Goal: Check status: Check status

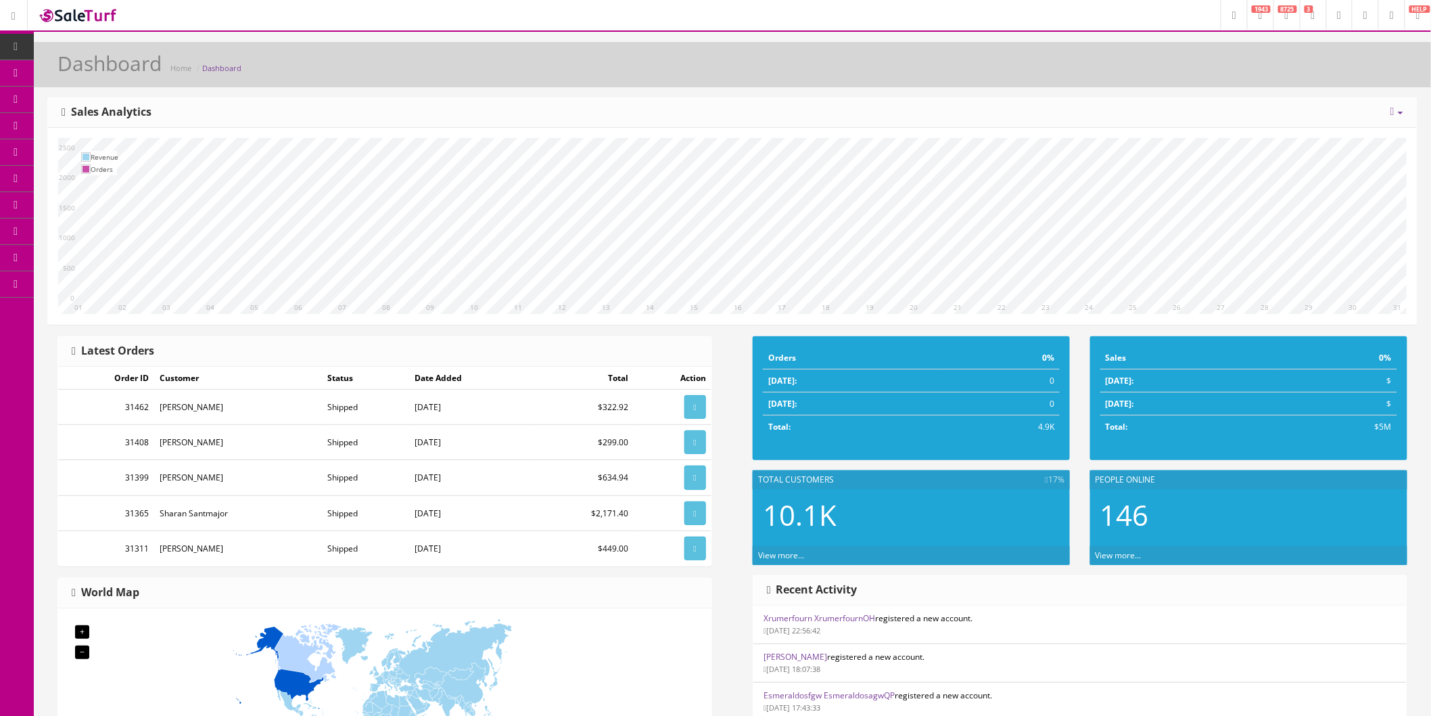
click at [81, 141] on link "Order List" at bounding box center [105, 152] width 142 height 26
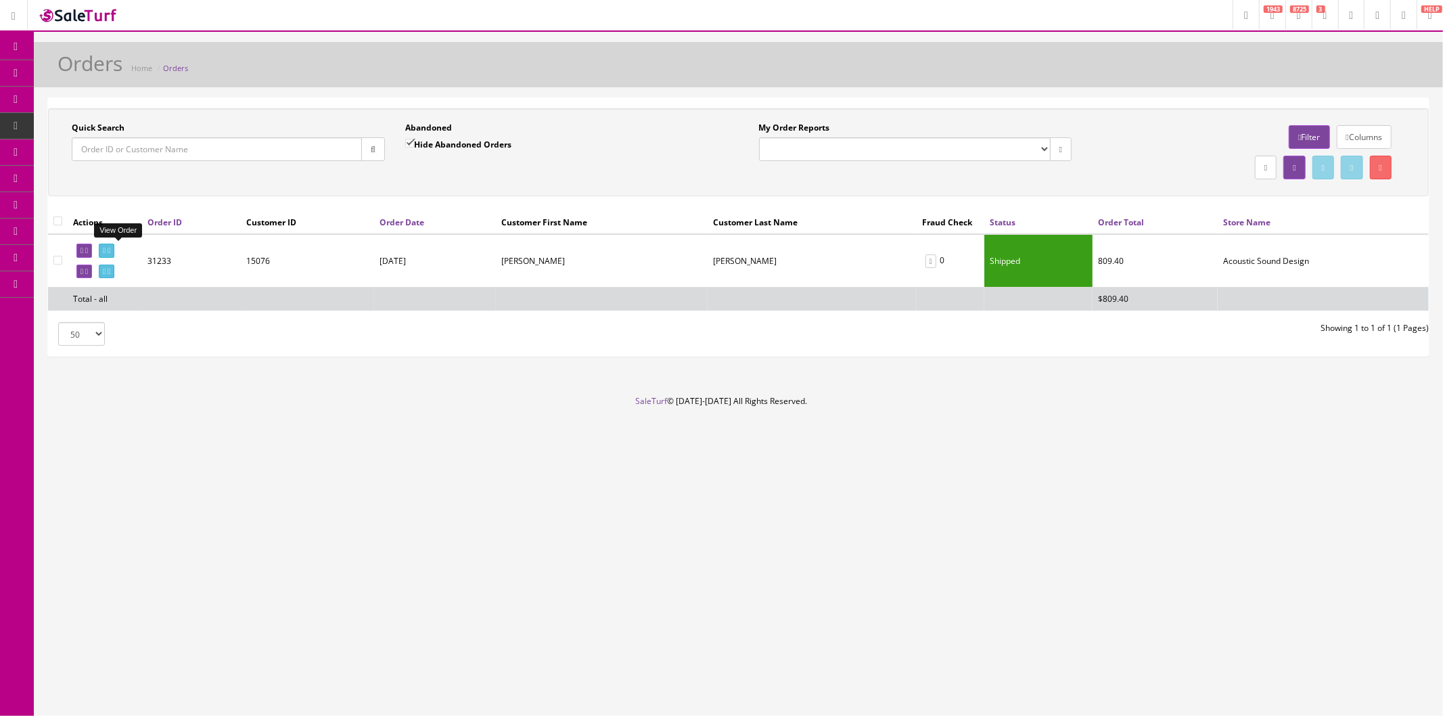
click at [110, 251] on icon at bounding box center [109, 250] width 3 height 7
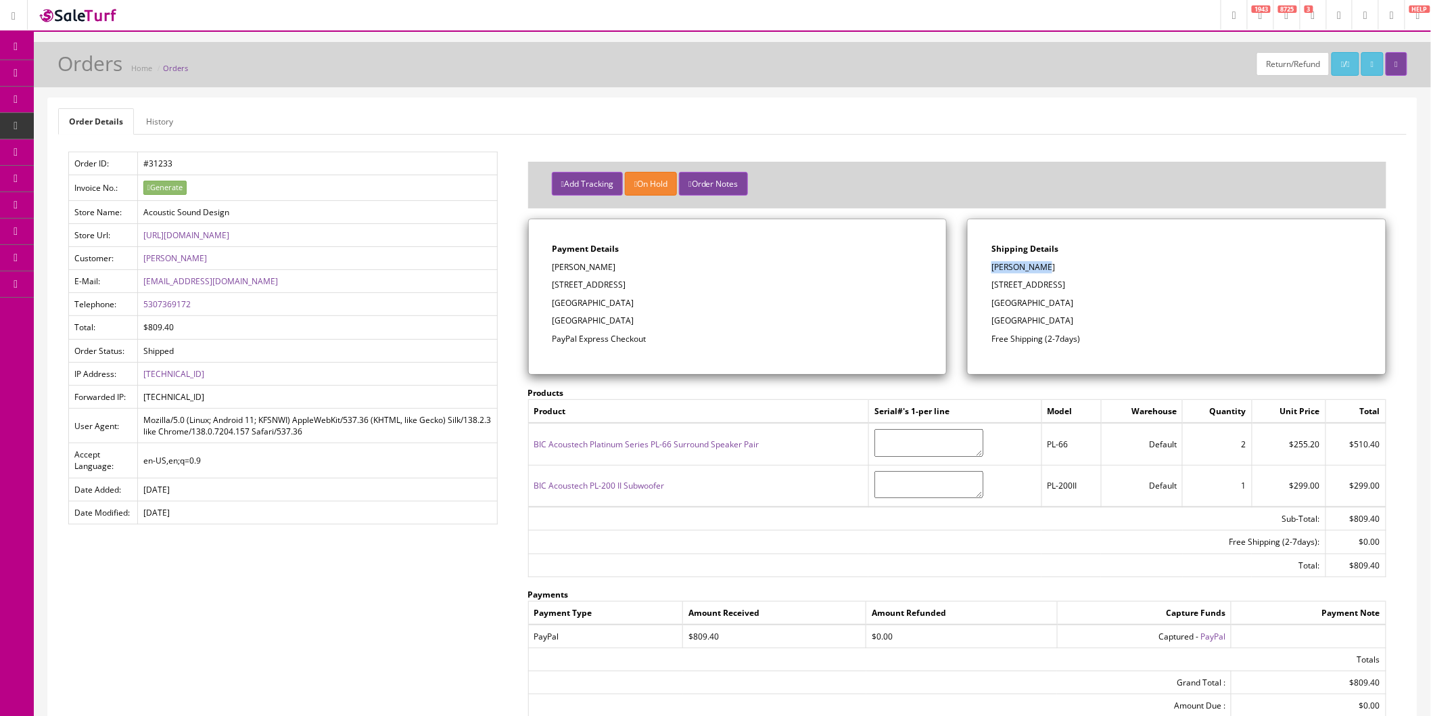
drag, startPoint x: 1051, startPoint y: 268, endPoint x: 993, endPoint y: 269, distance: 58.2
click at [993, 269] on p "Kathy Wasson" at bounding box center [1177, 267] width 371 height 12
copy p "Kathy Wasson"
